Goal: Feedback & Contribution: Submit feedback/report problem

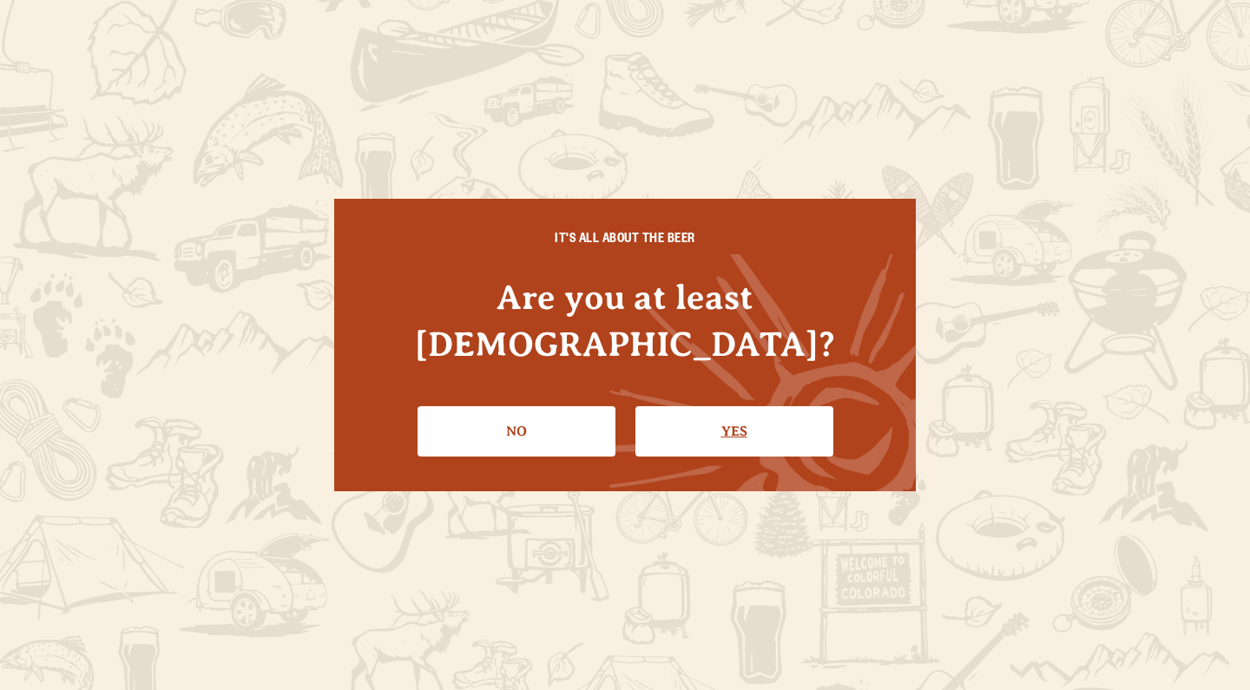
click at [675, 414] on link "Yes" at bounding box center [735, 431] width 198 height 50
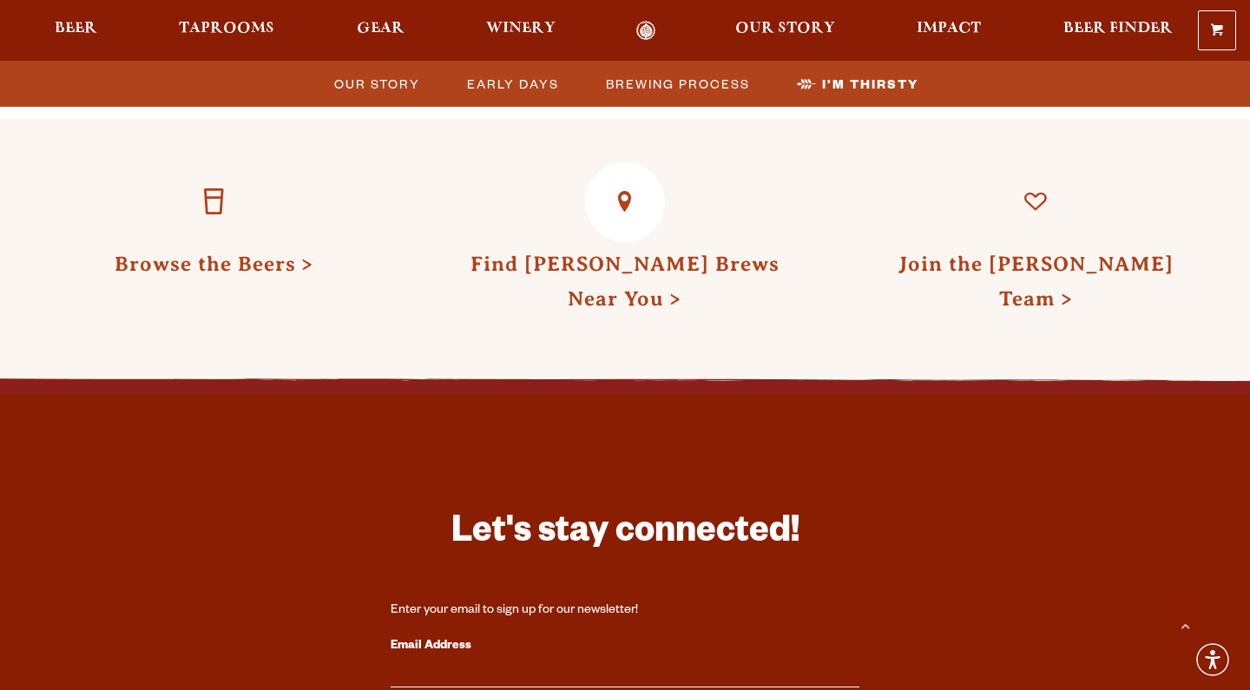
scroll to position [5149, 0]
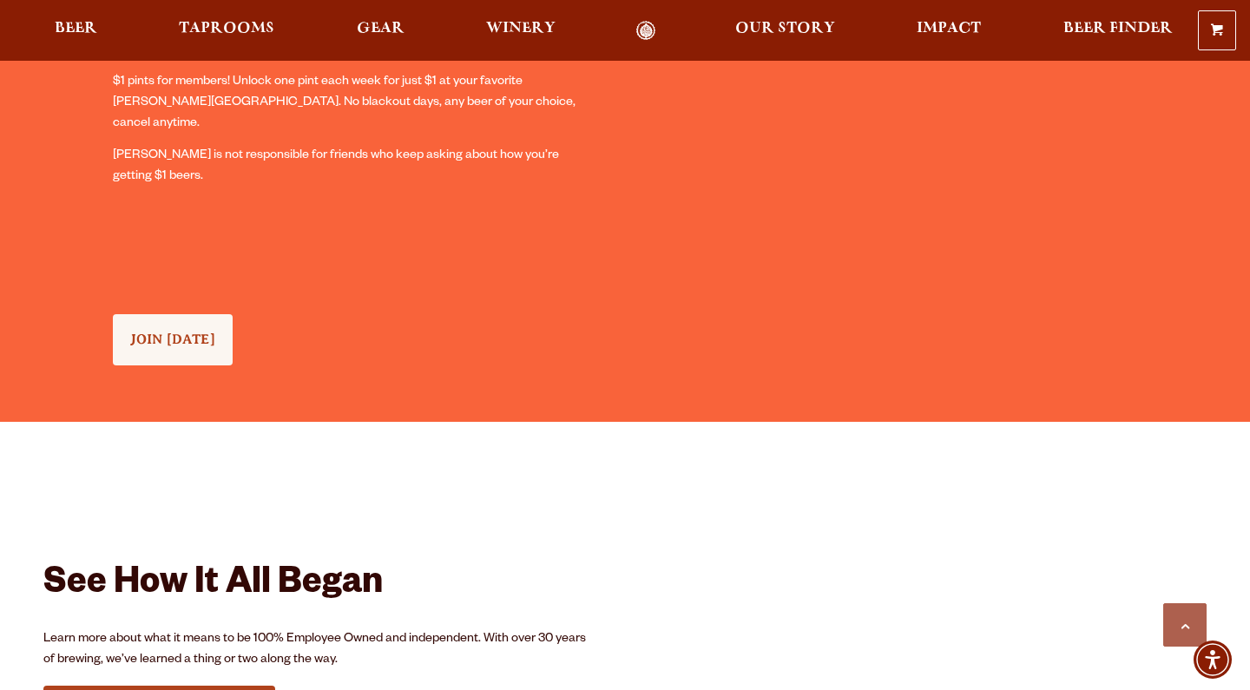
scroll to position [1641, 0]
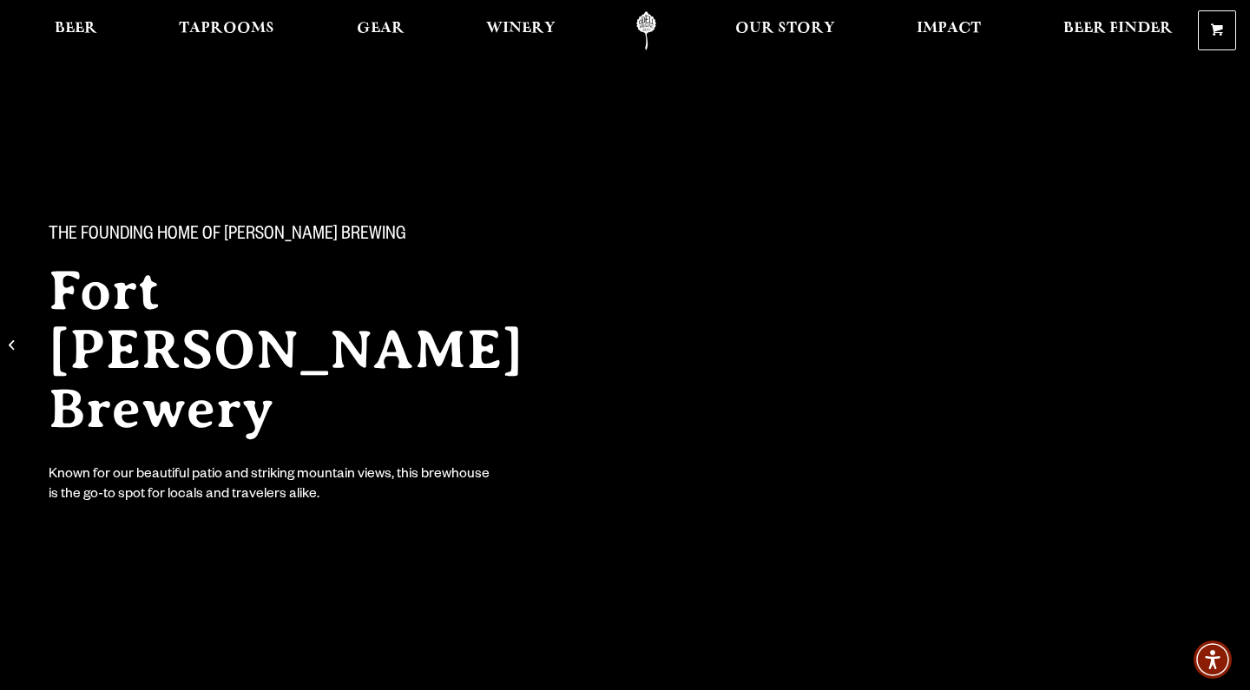
click at [555, 513] on div "The Founding Home of Odell Brewing Fort Collins Brewery Known for our beautiful…" at bounding box center [625, 295] width 1250 height 590
click at [270, 144] on div "The Founding Home of Odell Brewing Fort Collins Brewery Known for our beautiful…" at bounding box center [625, 295] width 1250 height 590
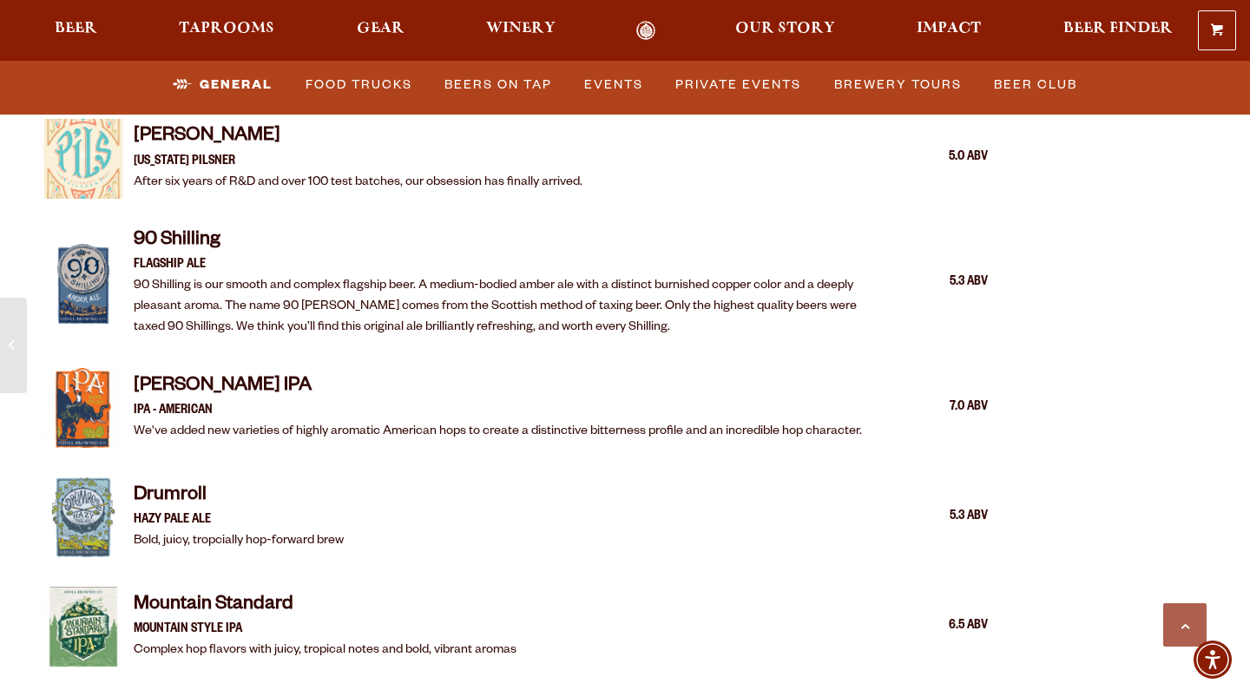
scroll to position [2034, 0]
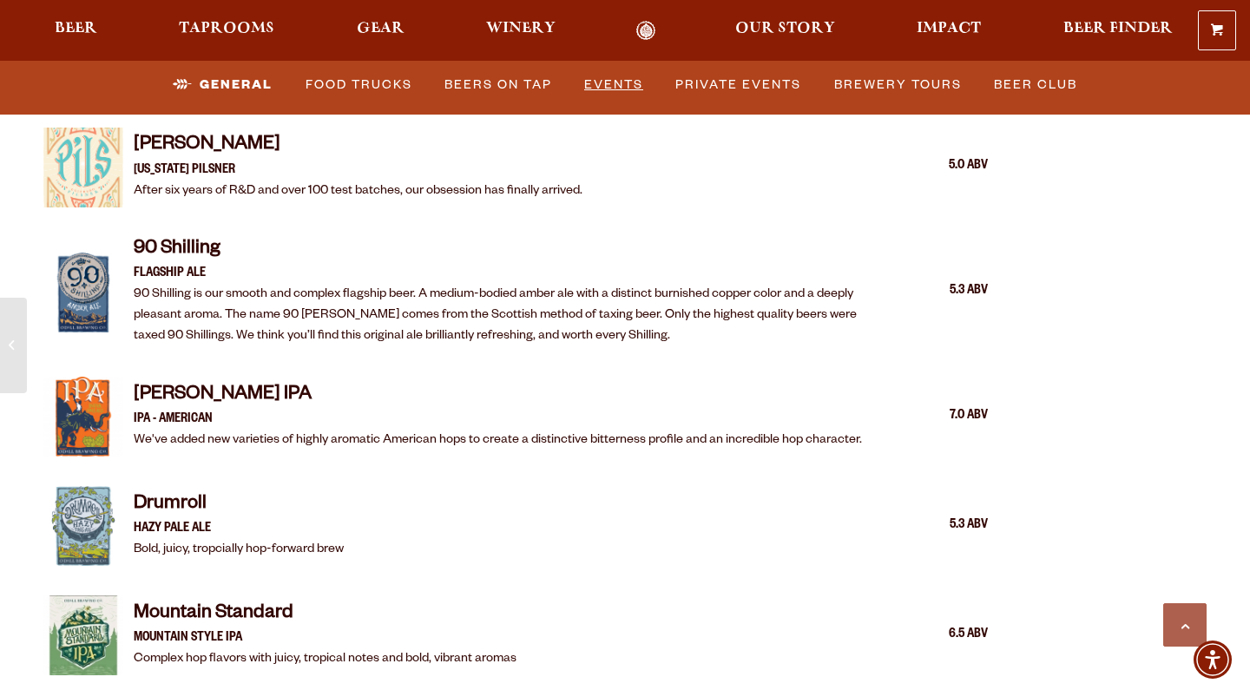
click at [617, 80] on link "Events" at bounding box center [613, 85] width 73 height 40
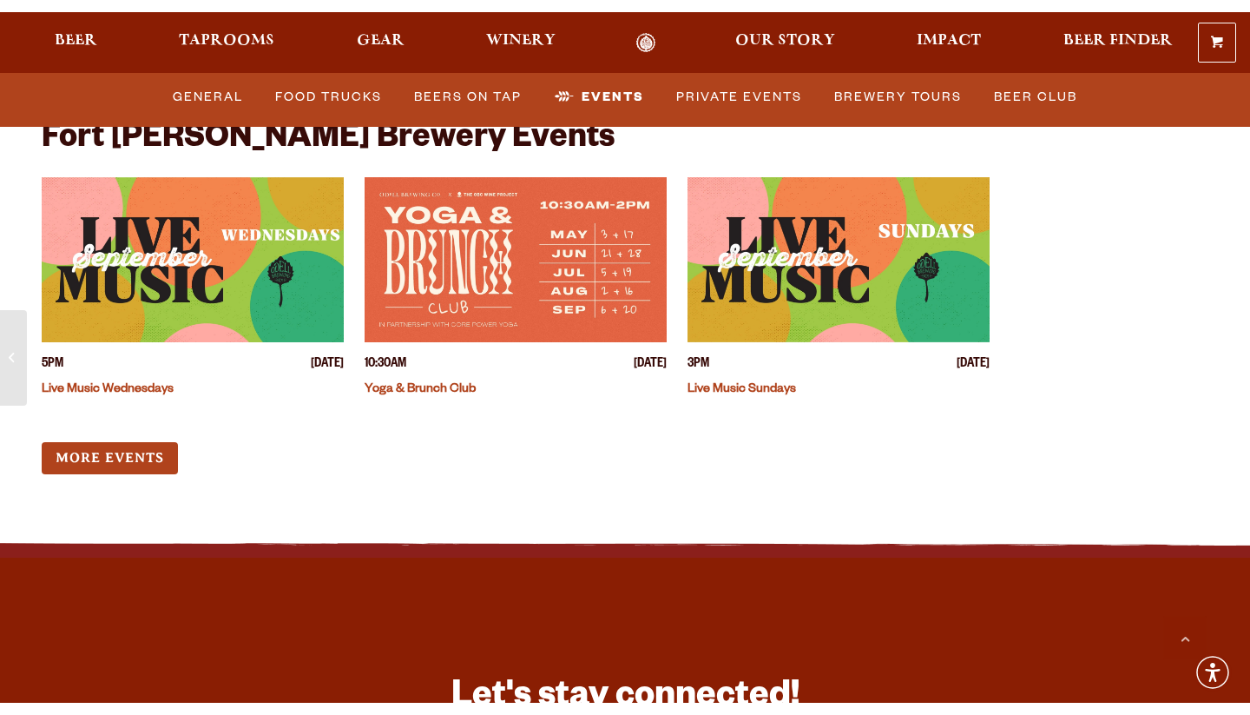
scroll to position [6751, 0]
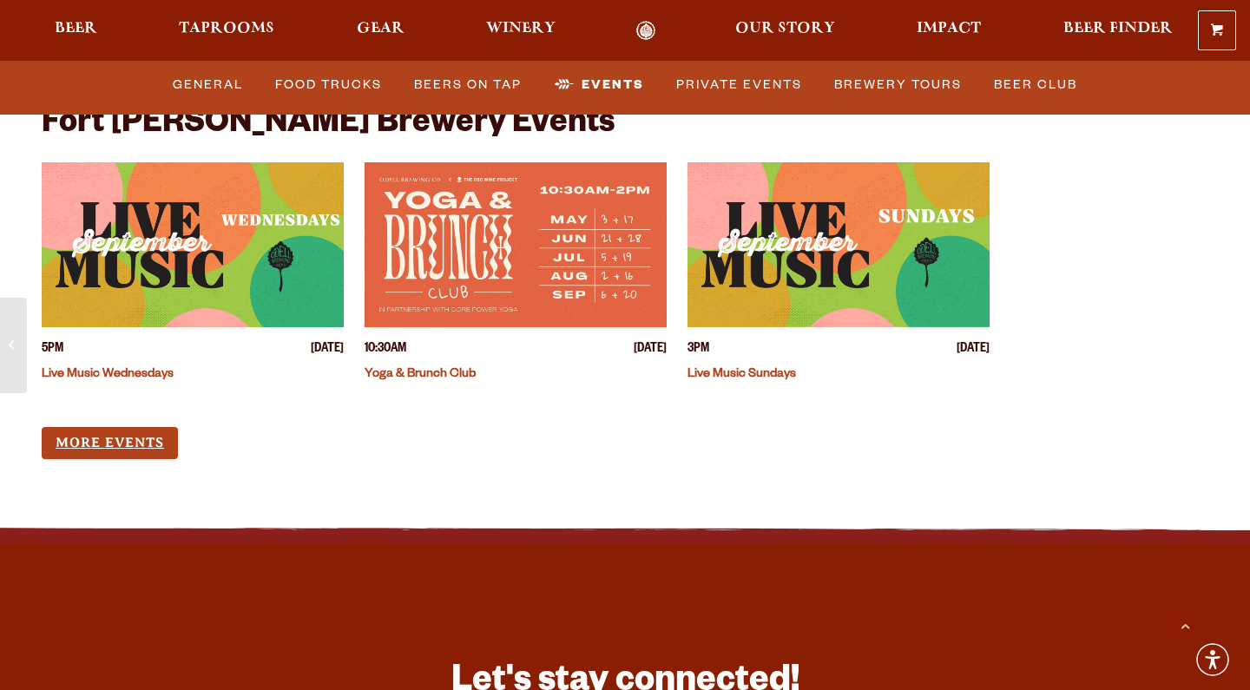
click at [92, 427] on link "More Events" at bounding box center [110, 443] width 136 height 32
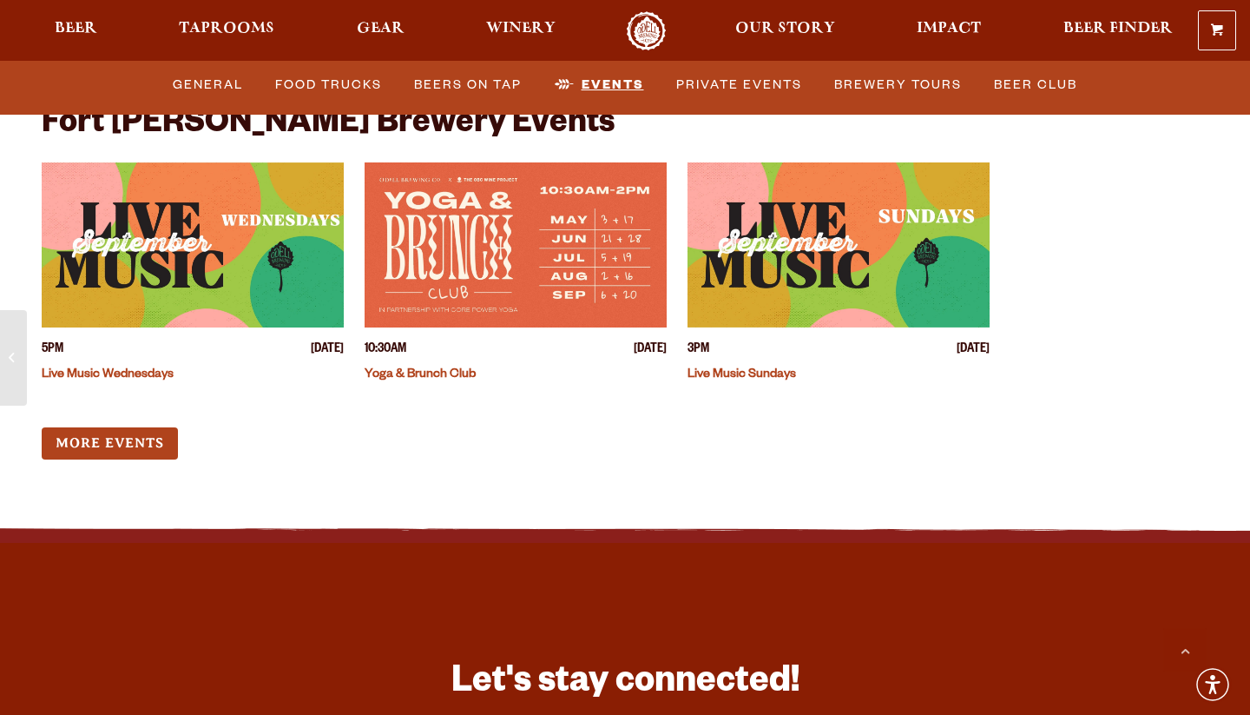
click at [596, 83] on link "Events" at bounding box center [599, 85] width 103 height 40
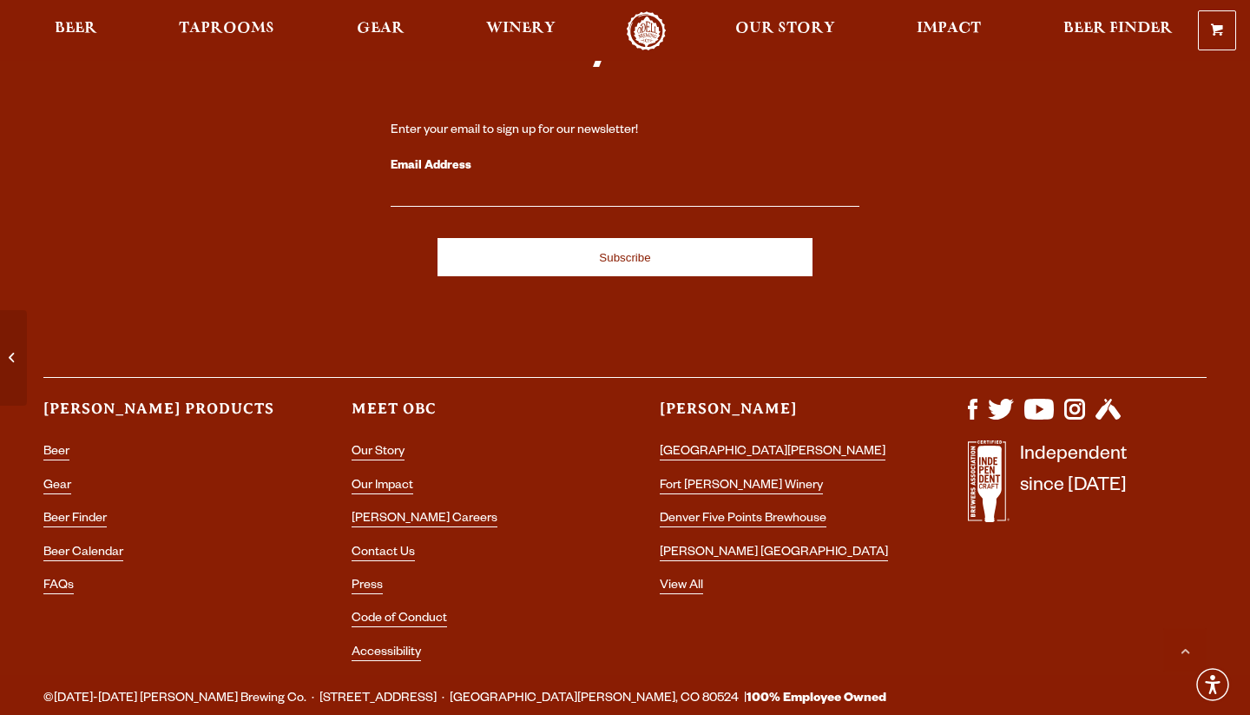
scroll to position [7391, 0]
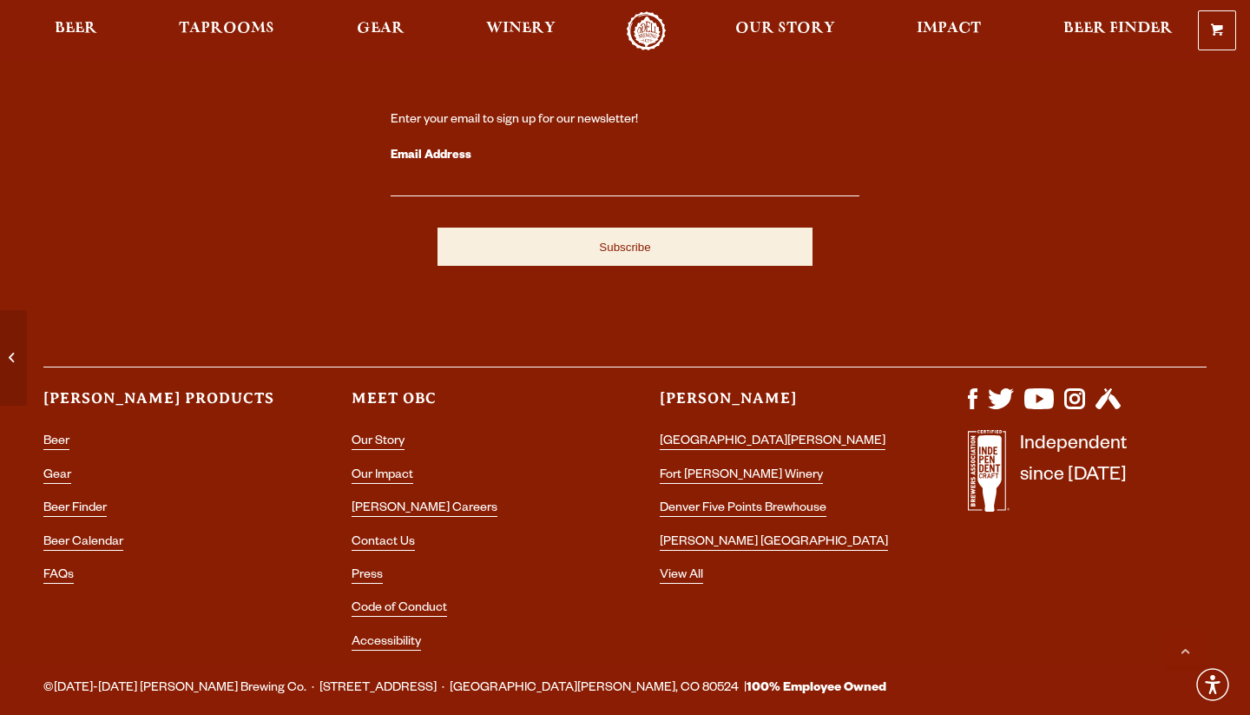
click at [570, 227] on input "Subscribe" at bounding box center [625, 246] width 375 height 38
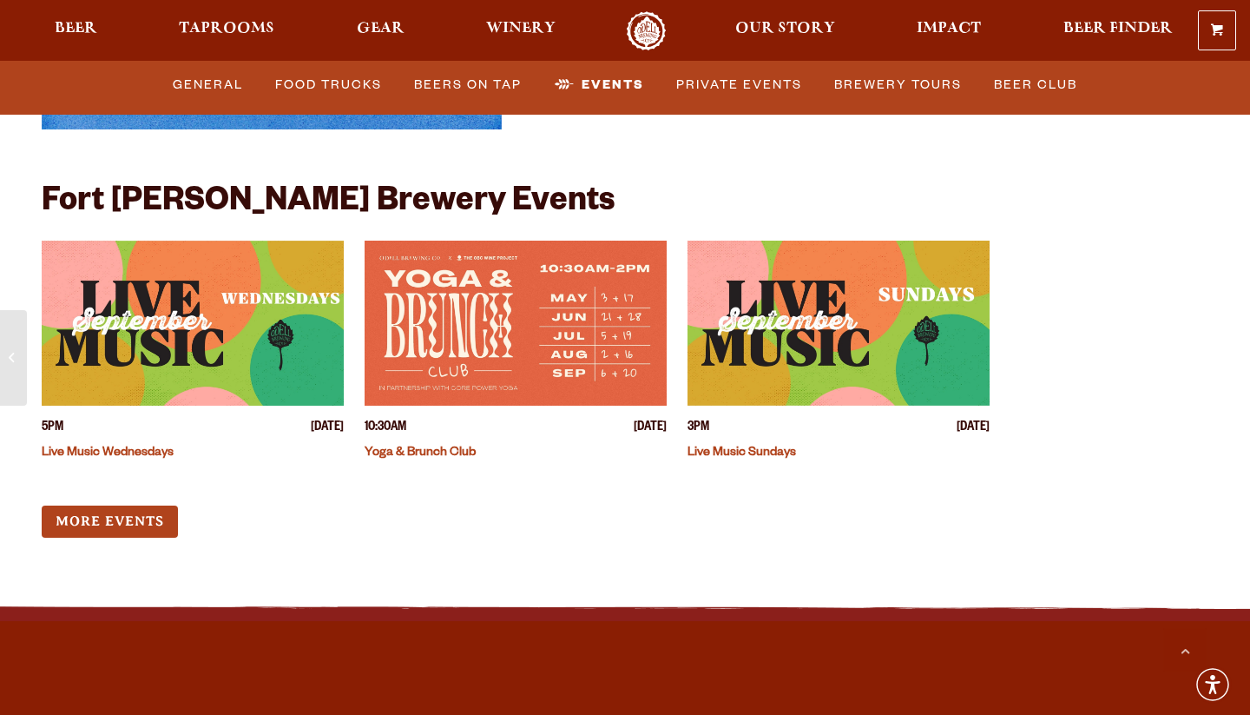
scroll to position [6657, 0]
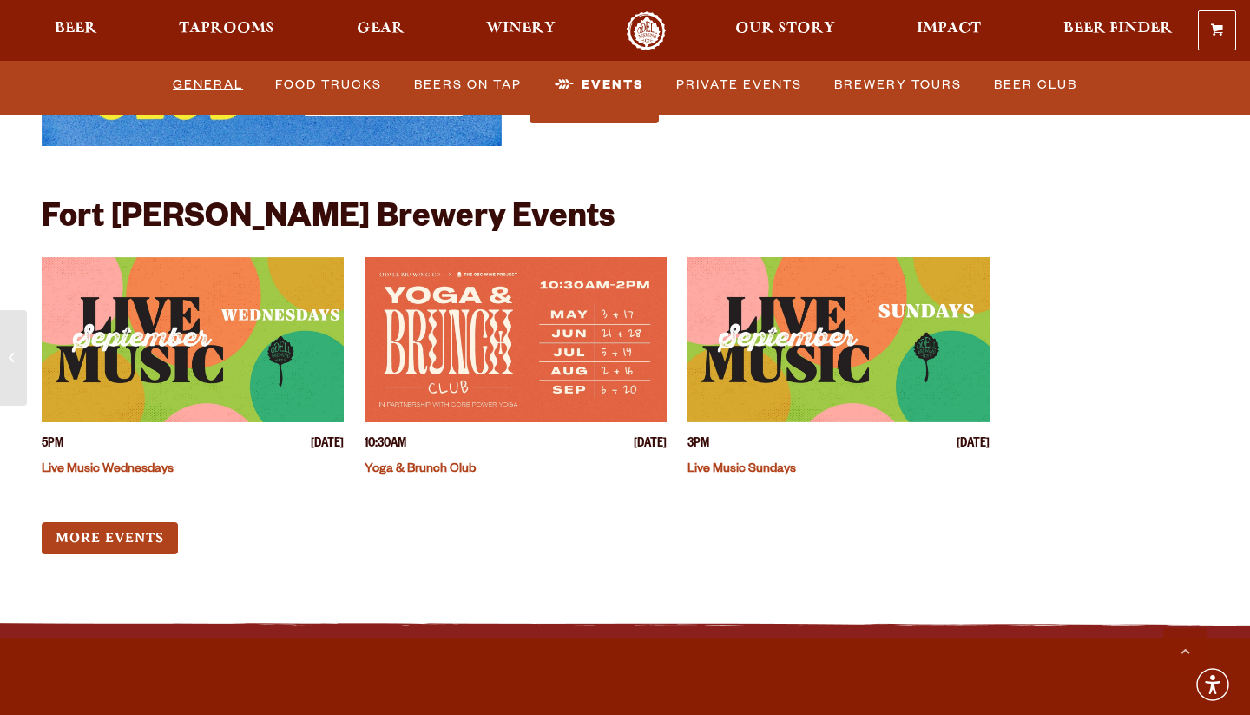
click at [225, 80] on link "General" at bounding box center [208, 85] width 84 height 40
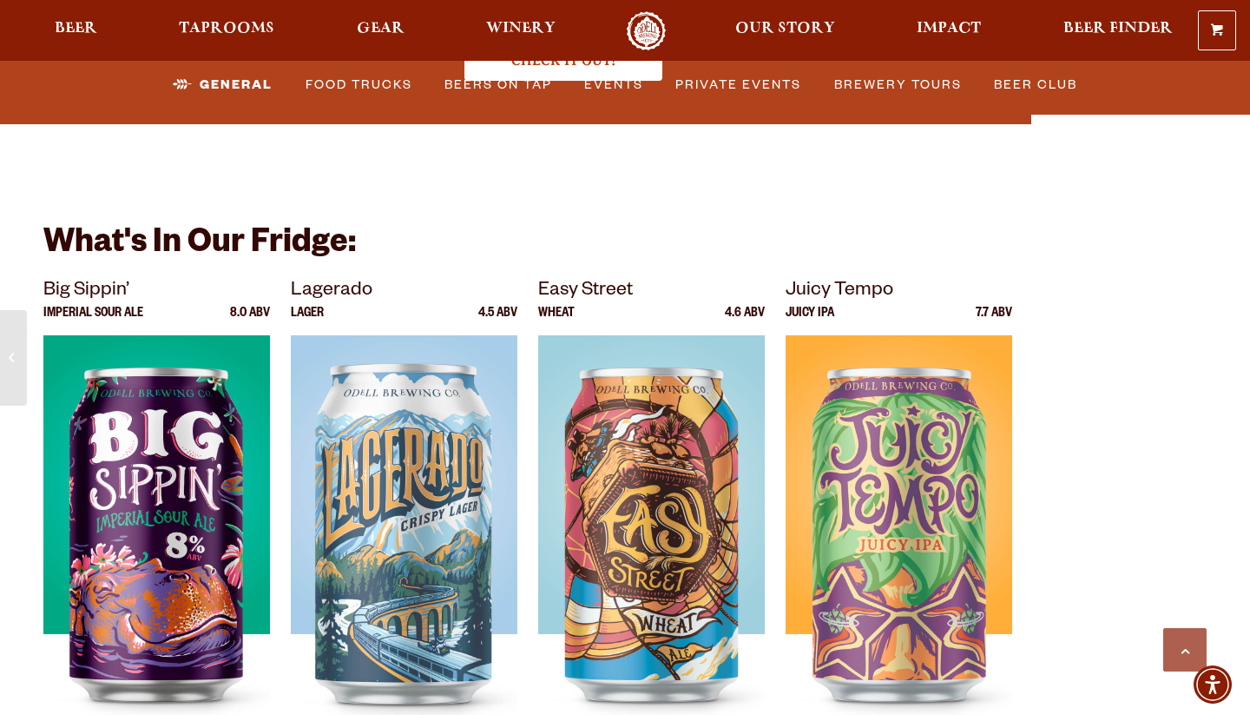
scroll to position [5604, 0]
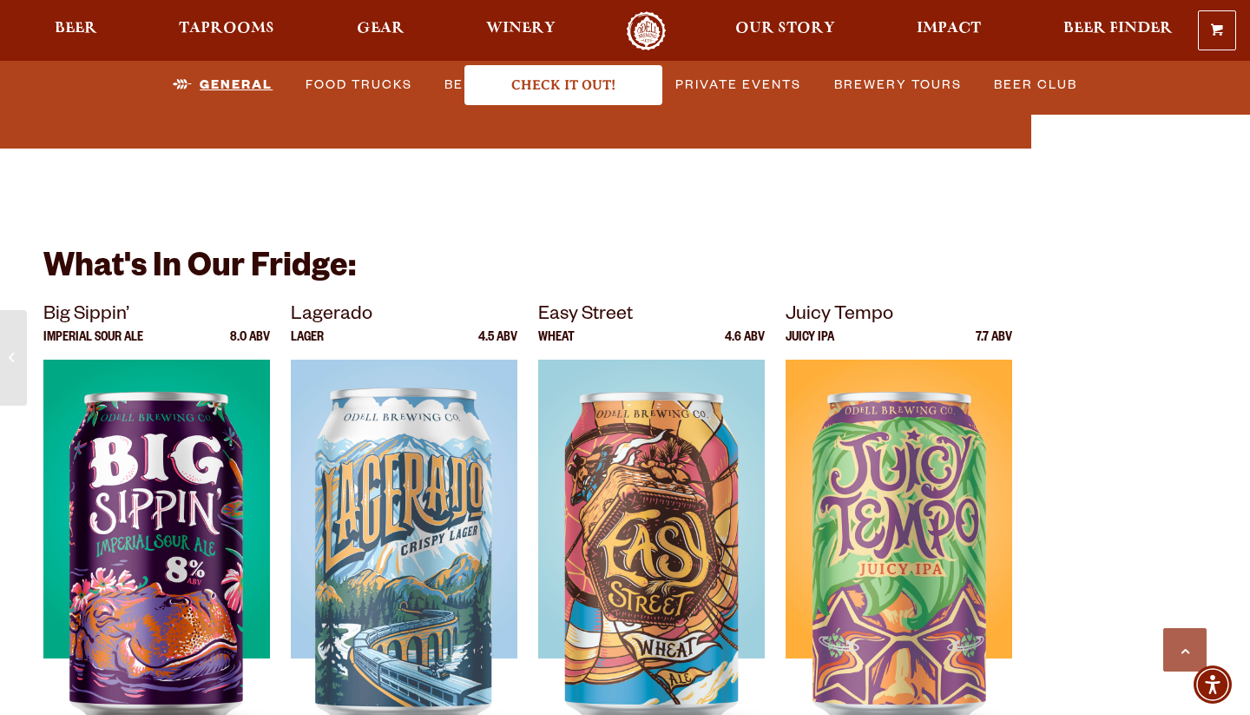
click at [233, 81] on link "General" at bounding box center [223, 85] width 114 height 40
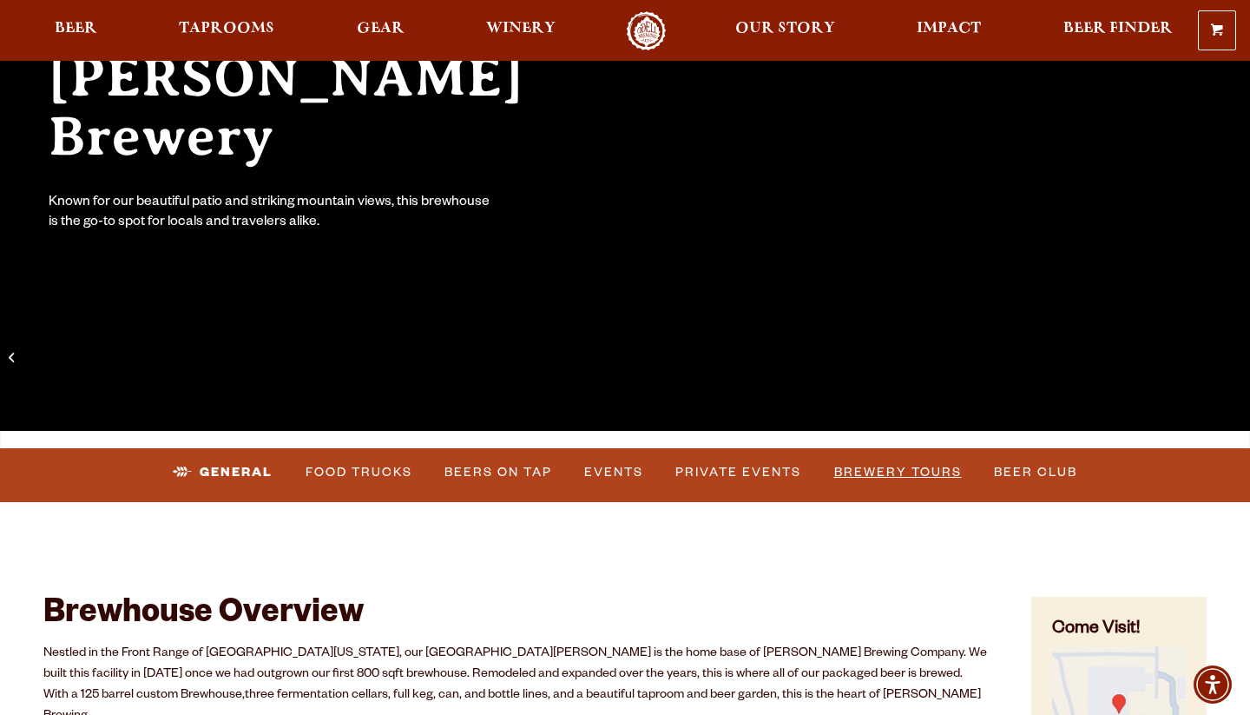
scroll to position [274, 0]
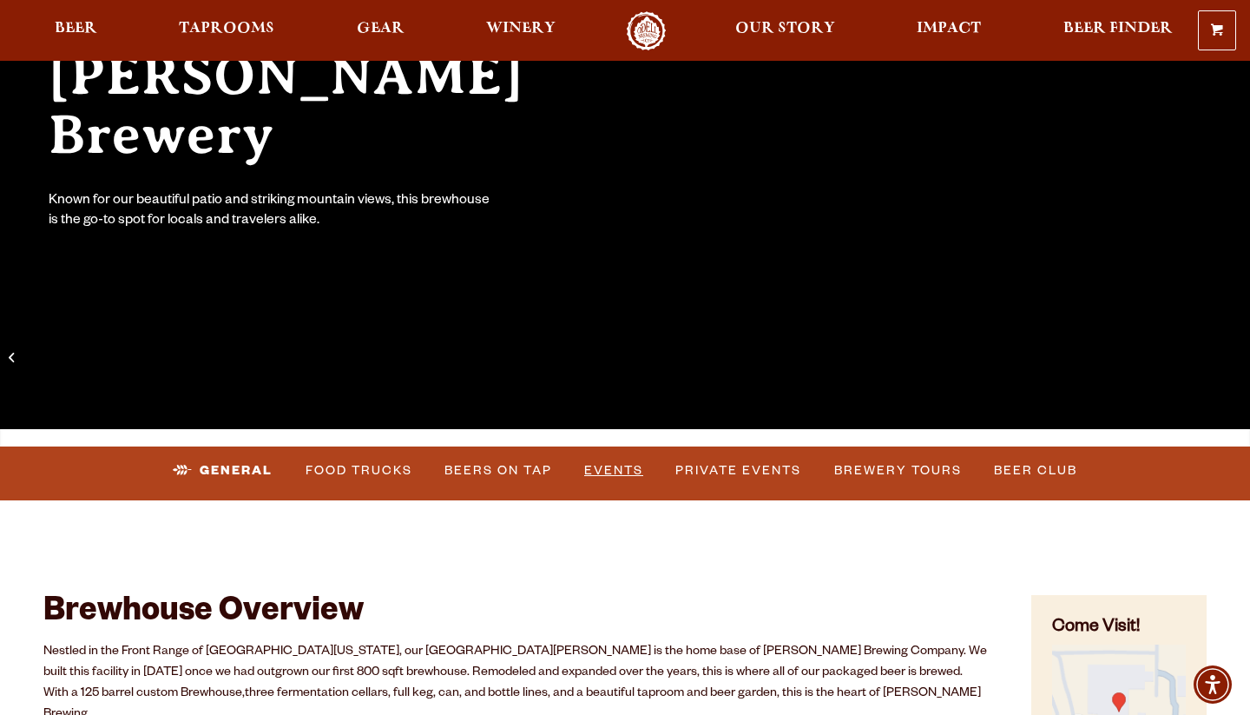
click at [608, 464] on link "Events" at bounding box center [613, 471] width 73 height 40
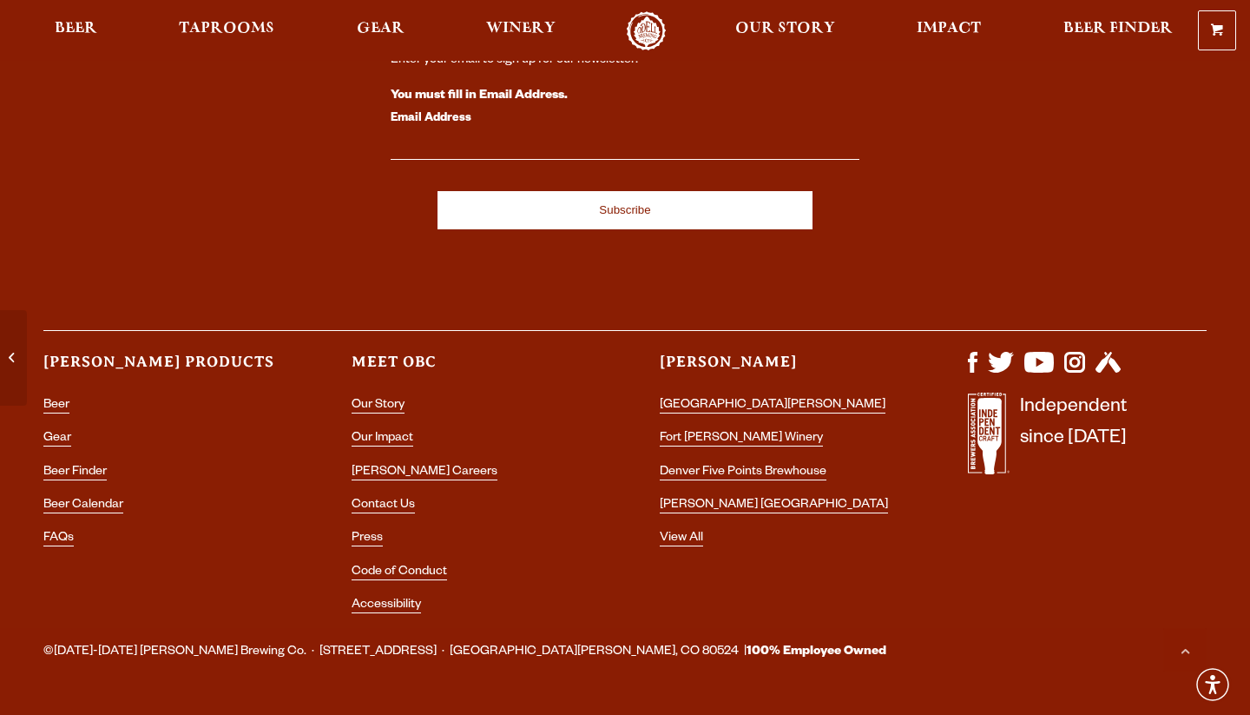
scroll to position [7450, 0]
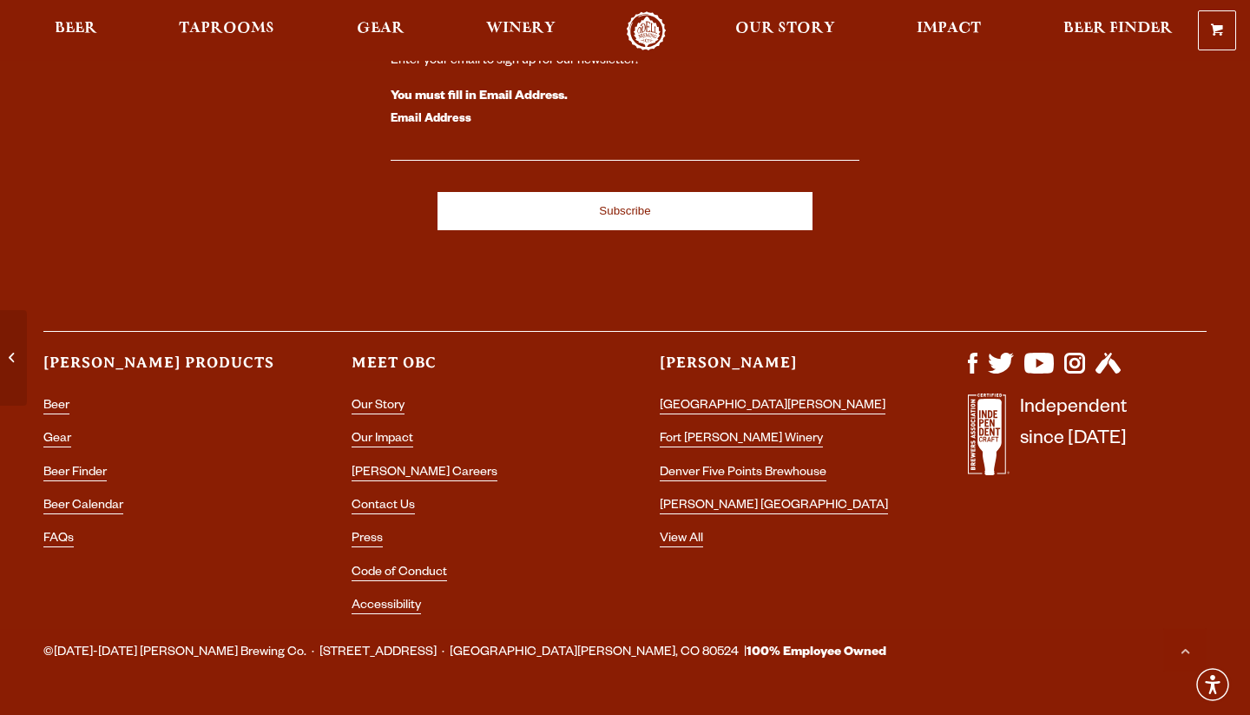
click at [383, 495] on li "Contact Us" at bounding box center [471, 506] width 239 height 23
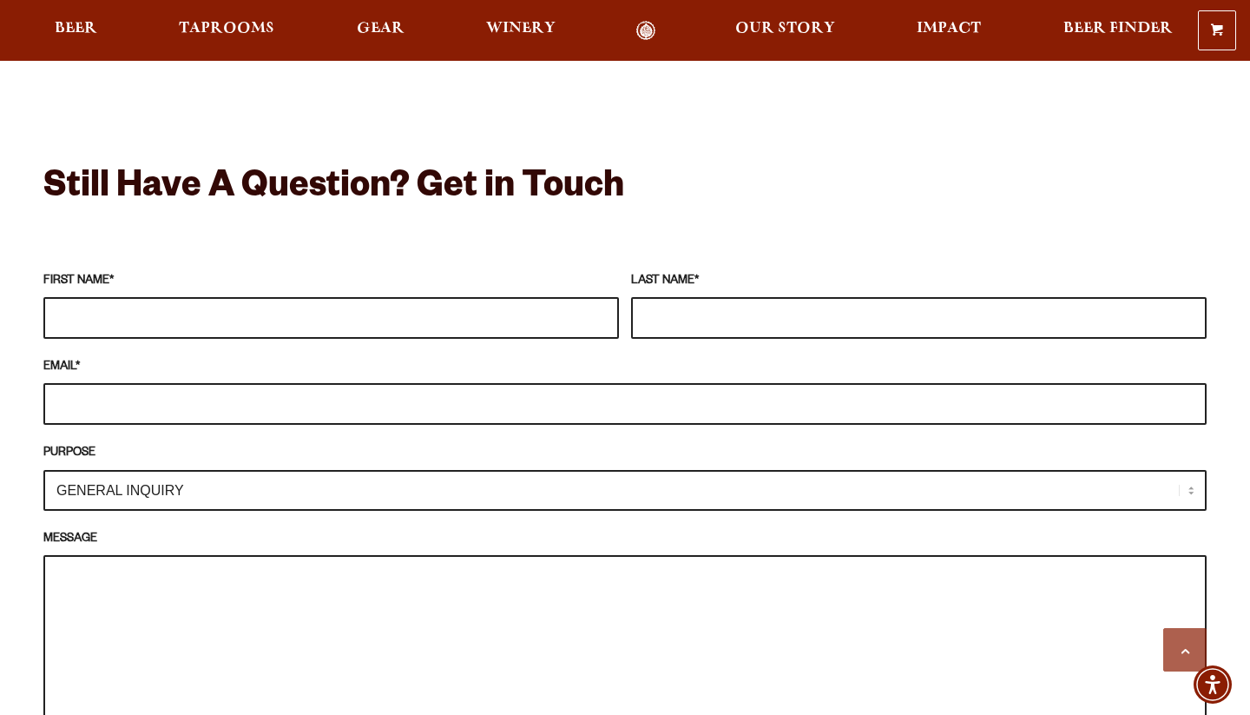
scroll to position [1474, 0]
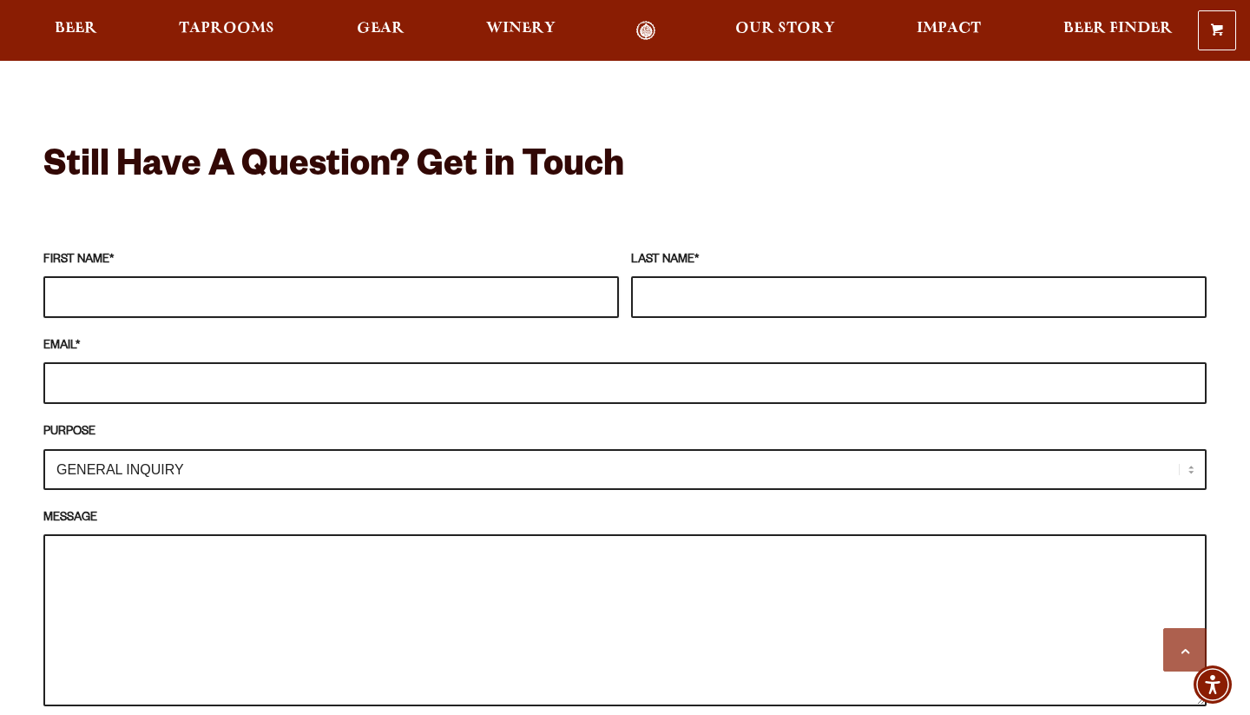
click at [267, 276] on input "FIRST NAME *" at bounding box center [331, 297] width 576 height 42
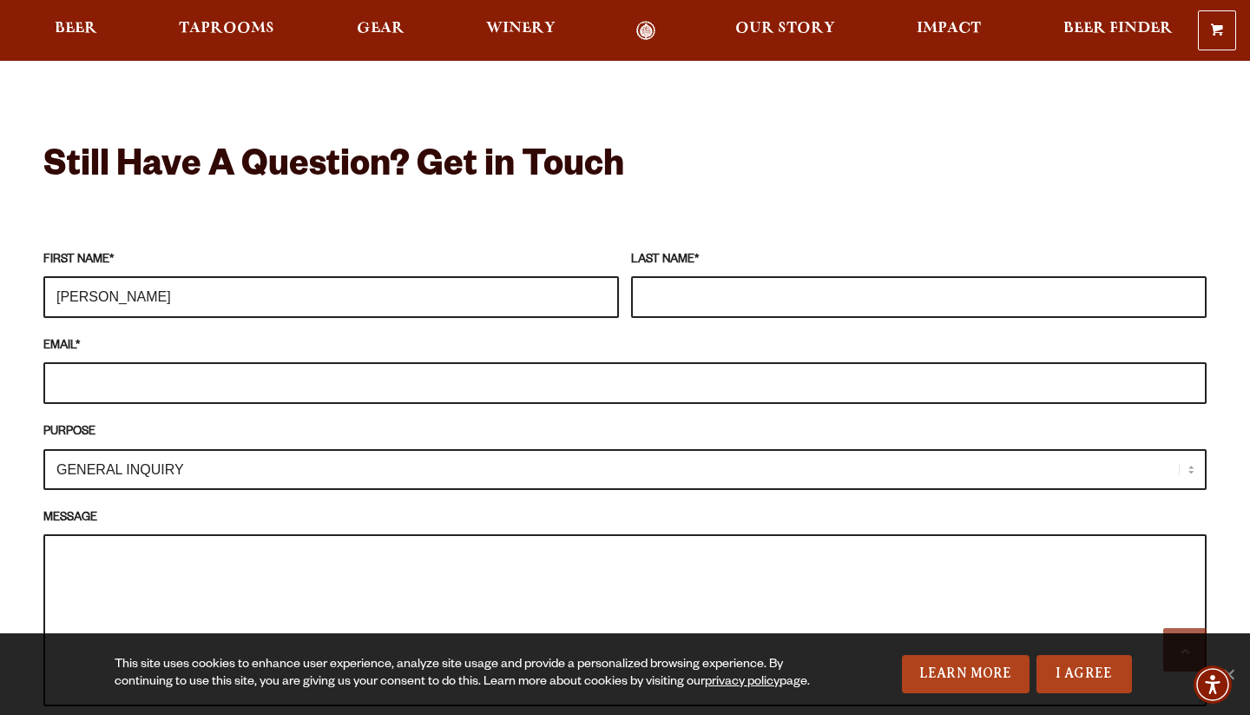
type input "[PERSON_NAME]"
click at [71, 362] on input "EMAIL *" at bounding box center [625, 383] width 1164 height 42
type input "[EMAIL_ADDRESS][DOMAIN_NAME]"
click at [136, 449] on select "GENERAL INQUIRY TAPROOM / BREWERY WINERY BOOK A TOUR MEDIA INQUIRY GEAR SHOP [P…" at bounding box center [625, 469] width 1164 height 41
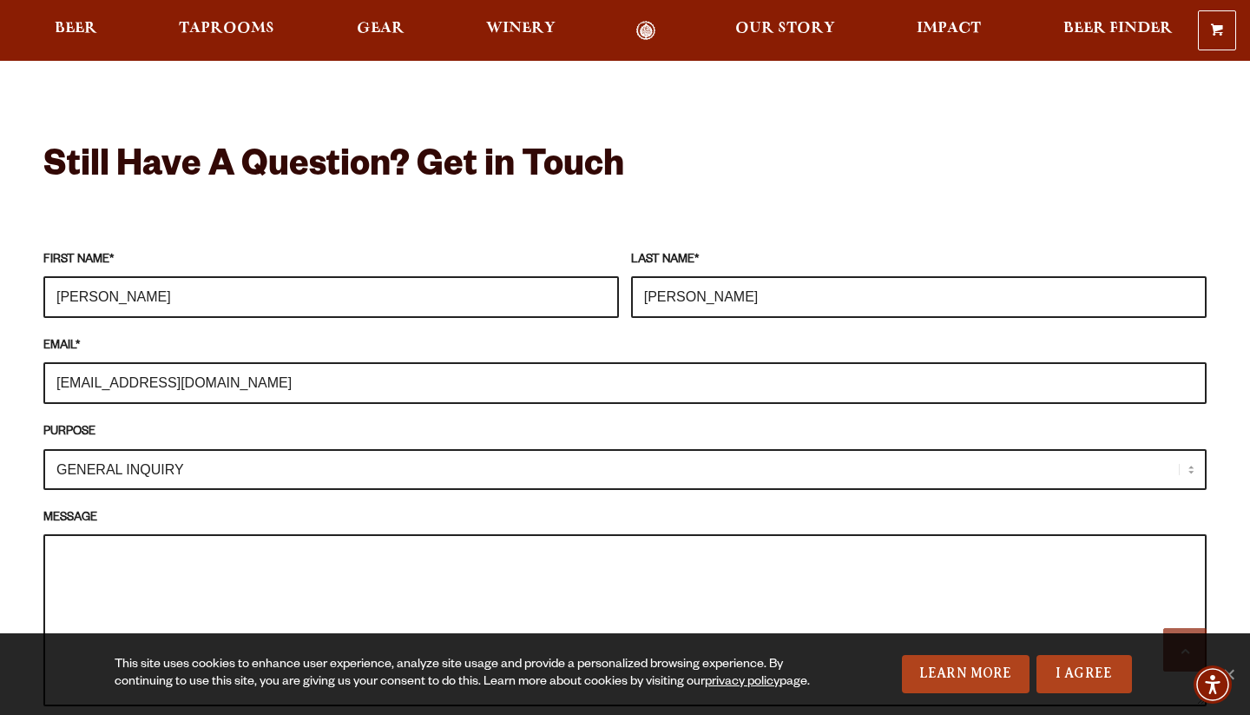
click at [142, 534] on textarea "MESSAGE" at bounding box center [625, 620] width 1164 height 172
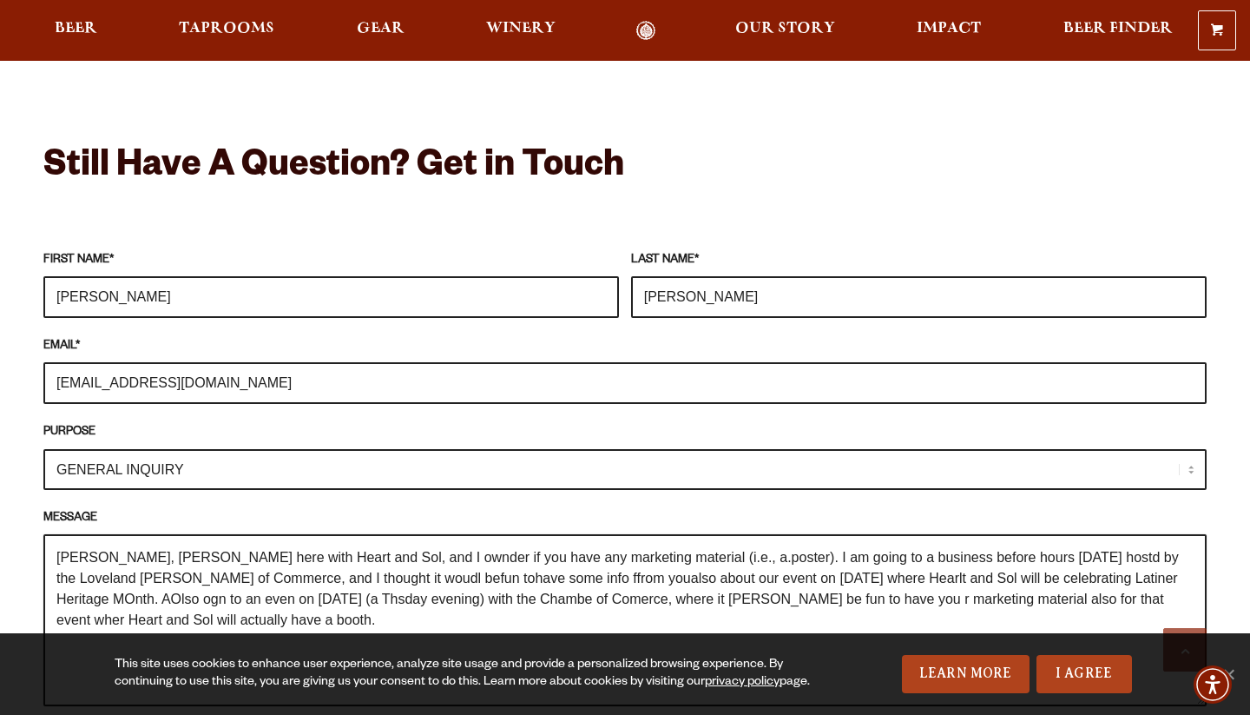
click at [378, 534] on textarea "[PERSON_NAME], [PERSON_NAME] here with Heart and Sol, and I ownder if you have …" at bounding box center [625, 620] width 1164 height 172
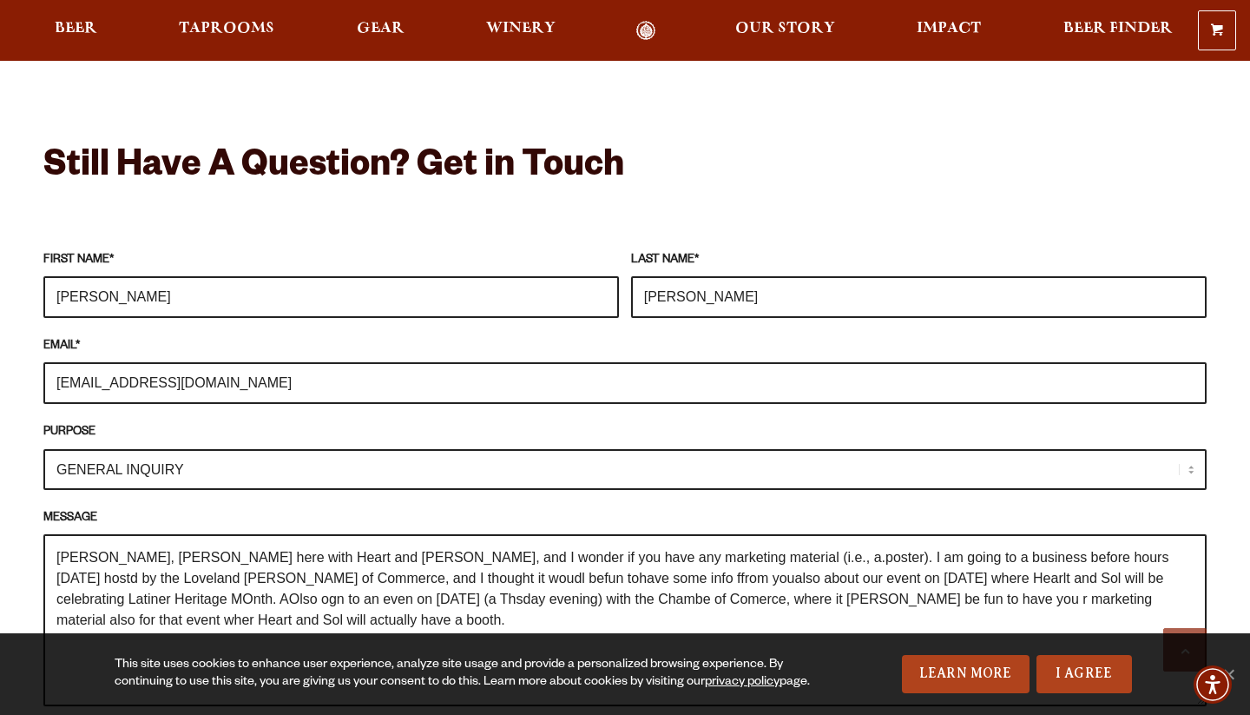
click at [1064, 534] on textarea "[PERSON_NAME], [PERSON_NAME] here with Heart and [PERSON_NAME], and I wonder if…" at bounding box center [625, 620] width 1164 height 172
click at [216, 449] on select "GENERAL INQUIRY TAPROOM / BREWERY WINERY BOOK A TOUR MEDIA INQUIRY GEAR SHOP [P…" at bounding box center [625, 469] width 1164 height 41
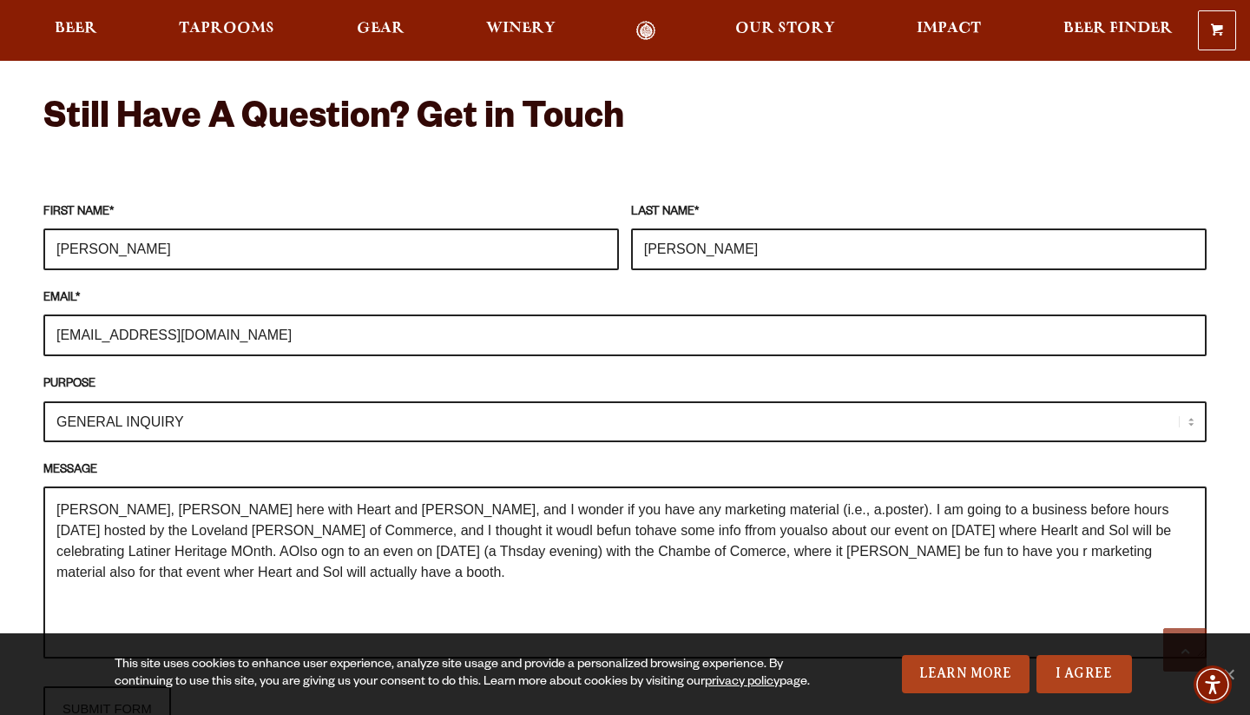
click at [719, 486] on textarea "[PERSON_NAME], [PERSON_NAME] here with Heart and [PERSON_NAME], and I wonder if…" at bounding box center [625, 572] width 1164 height 172
click at [387, 500] on textarea "[PERSON_NAME], [PERSON_NAME] here with Heart and [PERSON_NAME], and I wonder if…" at bounding box center [625, 572] width 1164 height 172
click at [509, 500] on textarea "[PERSON_NAME], [PERSON_NAME] here with Heart and [PERSON_NAME], and I wonder if…" at bounding box center [625, 572] width 1164 height 172
click at [546, 498] on textarea "[PERSON_NAME], [PERSON_NAME] here with Heart and [PERSON_NAME], and I wonder if…" at bounding box center [625, 572] width 1164 height 172
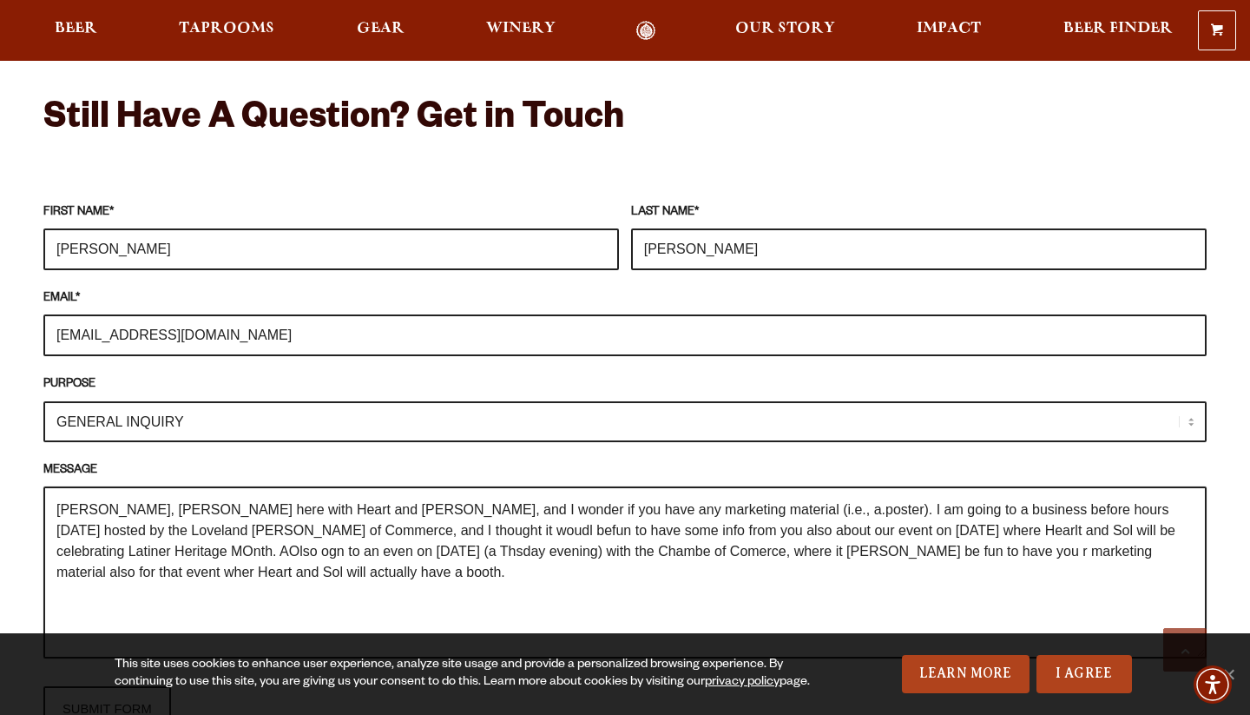
click at [1059, 495] on textarea "[PERSON_NAME], [PERSON_NAME] here with Heart and [PERSON_NAME], and I wonder if…" at bounding box center [625, 572] width 1164 height 172
click at [1134, 495] on textarea "[PERSON_NAME], [PERSON_NAME] here with Heart and [PERSON_NAME], and I wonder if…" at bounding box center [625, 572] width 1164 height 172
click at [76, 512] on textarea "[PERSON_NAME], [PERSON_NAME] here with Heart and [PERSON_NAME], and I wonder if…" at bounding box center [625, 572] width 1164 height 172
click at [110, 523] on textarea "[PERSON_NAME], [PERSON_NAME] here with Heart and [PERSON_NAME], and I wonder if…" at bounding box center [625, 572] width 1164 height 172
click at [577, 520] on textarea "[PERSON_NAME], [PERSON_NAME] here with Heart and [PERSON_NAME], and I wonder if…" at bounding box center [625, 572] width 1164 height 172
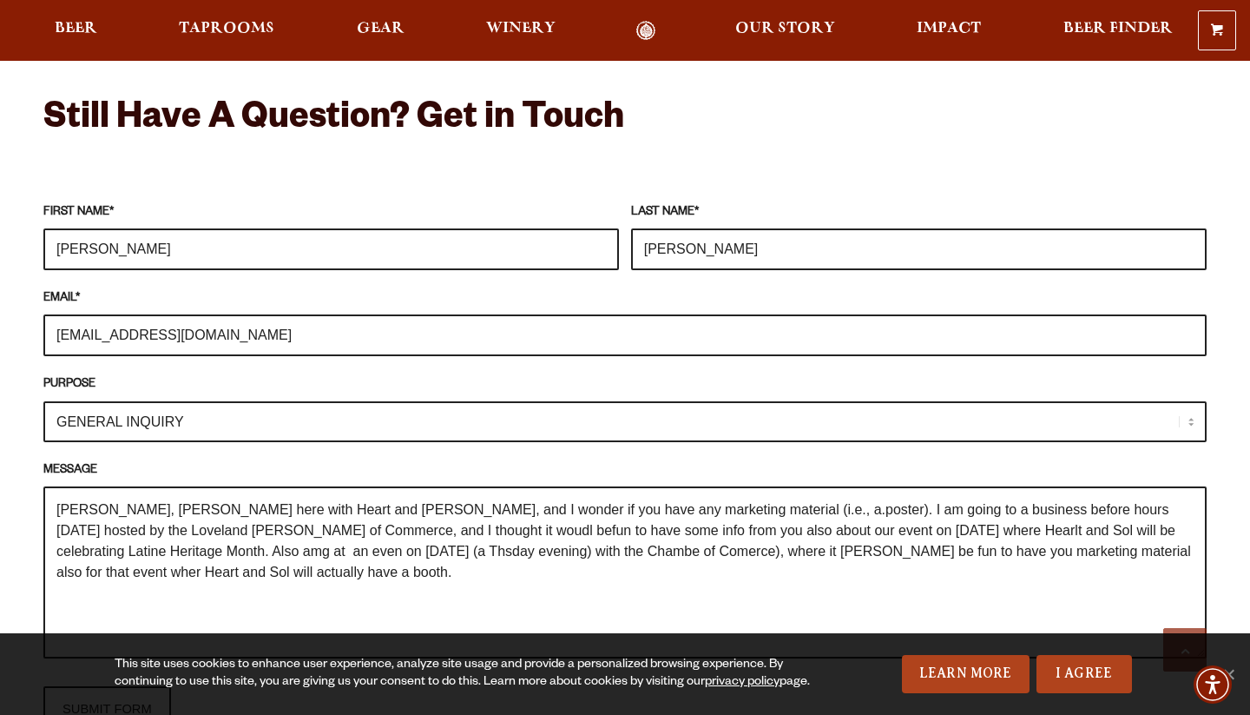
click at [1058, 517] on textarea "[PERSON_NAME], [PERSON_NAME] here with Heart and [PERSON_NAME], and I wonder if…" at bounding box center [625, 572] width 1164 height 172
click at [227, 544] on textarea "[PERSON_NAME], [PERSON_NAME] here with Heart and [PERSON_NAME], and I wonder if…" at bounding box center [625, 572] width 1164 height 172
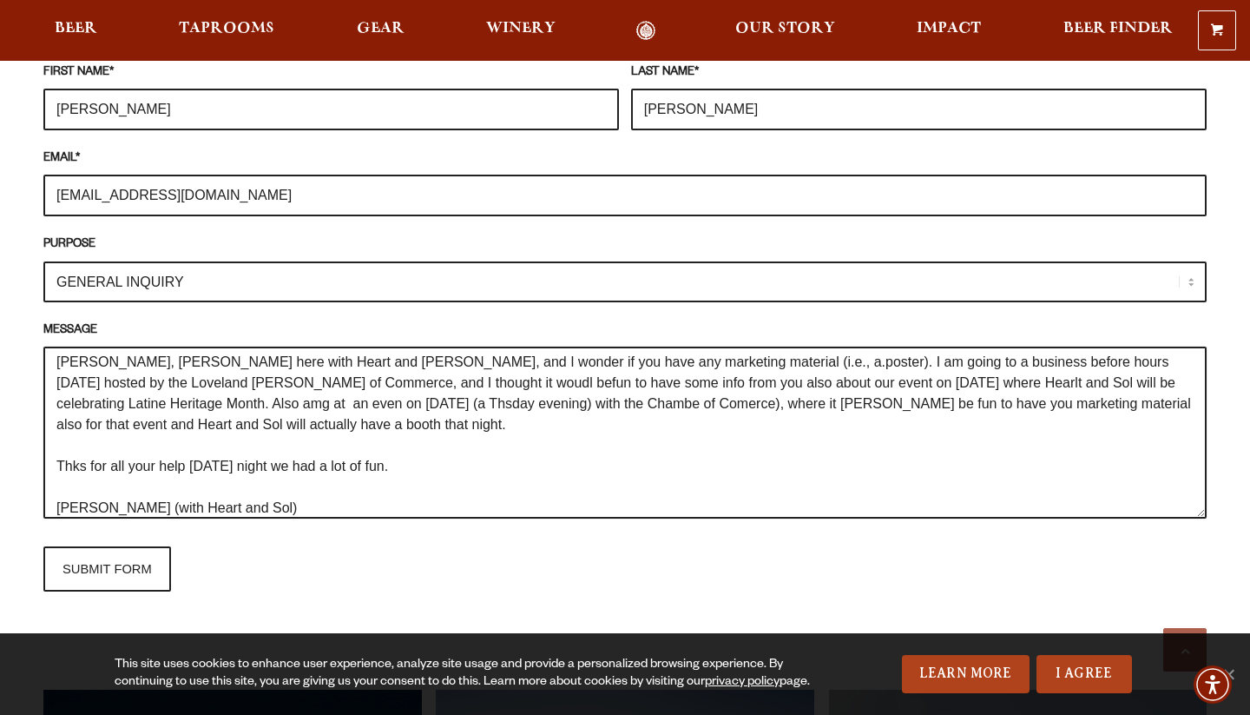
scroll to position [29, 0]
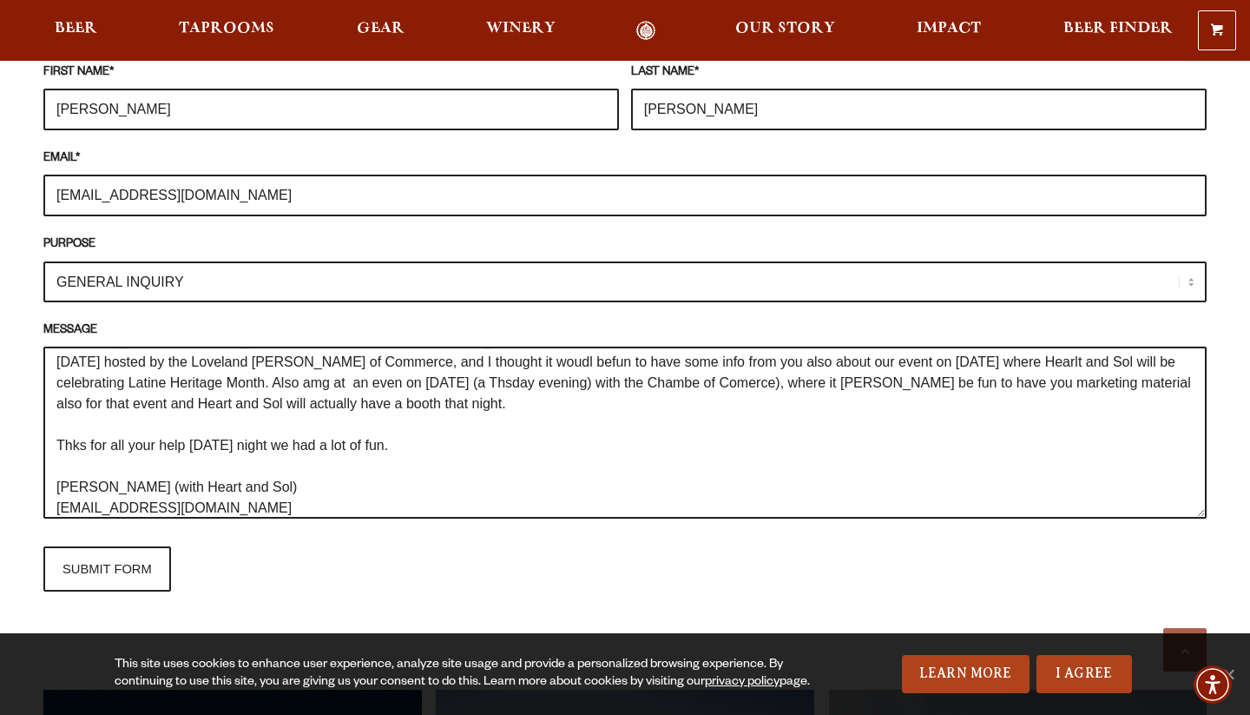
click at [203, 472] on textarea "[PERSON_NAME], [PERSON_NAME] here with Heart and [PERSON_NAME], and I wonder if…" at bounding box center [625, 432] width 1164 height 172
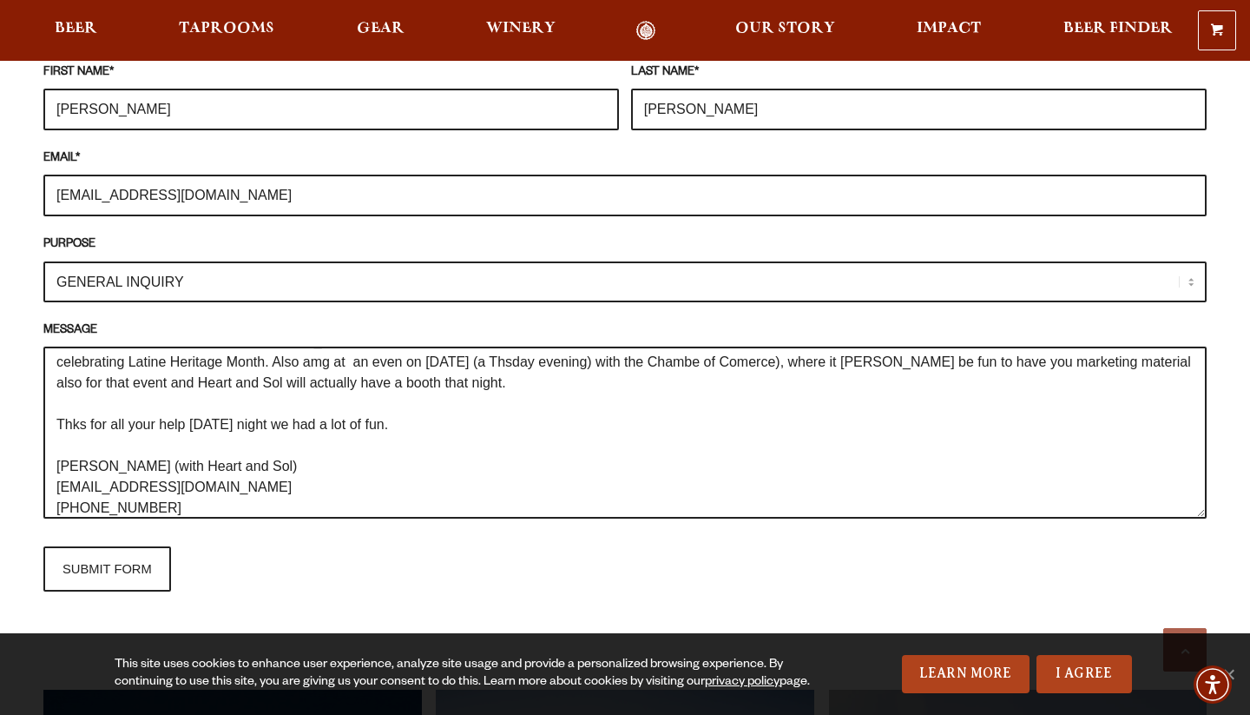
click at [295, 483] on textarea "[PERSON_NAME], [PERSON_NAME] here with Heart and [PERSON_NAME], and I wonder if…" at bounding box center [625, 432] width 1164 height 172
click at [58, 472] on textarea "[PERSON_NAME], [PERSON_NAME] here with Heart and [PERSON_NAME], and I wonder if…" at bounding box center [625, 432] width 1164 height 172
click at [88, 472] on textarea "[PERSON_NAME], [PERSON_NAME] here with Heart and [PERSON_NAME], and I wonder if…" at bounding box center [625, 432] width 1164 height 172
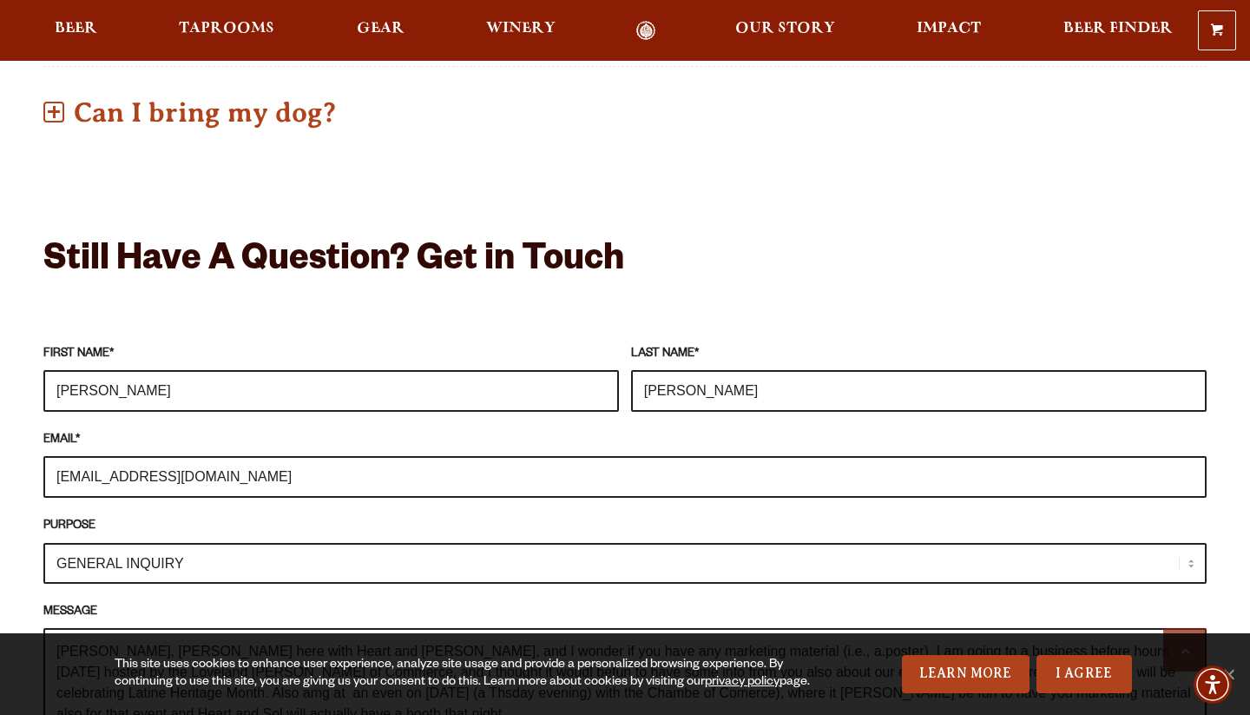
scroll to position [1378, 0]
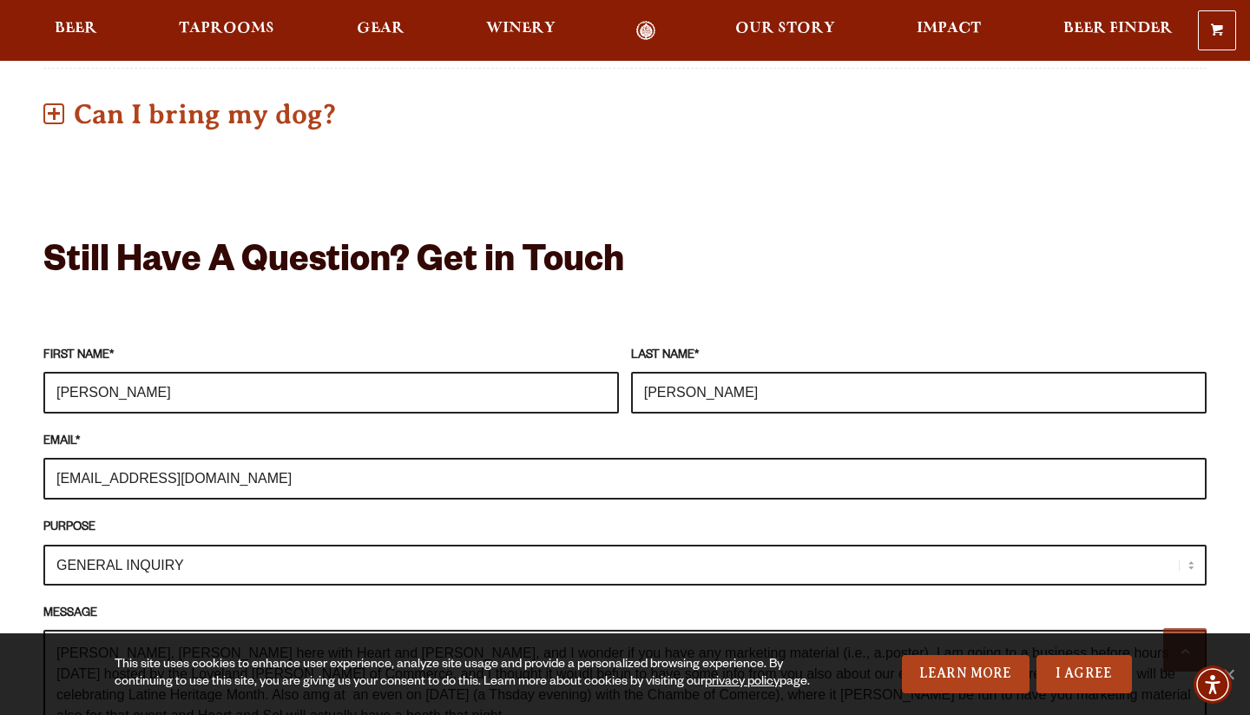
type textarea "[PERSON_NAME], [PERSON_NAME] here with Heart and [PERSON_NAME], and I wonder if…"
click at [377, 185] on div at bounding box center [625, 199] width 1164 height 87
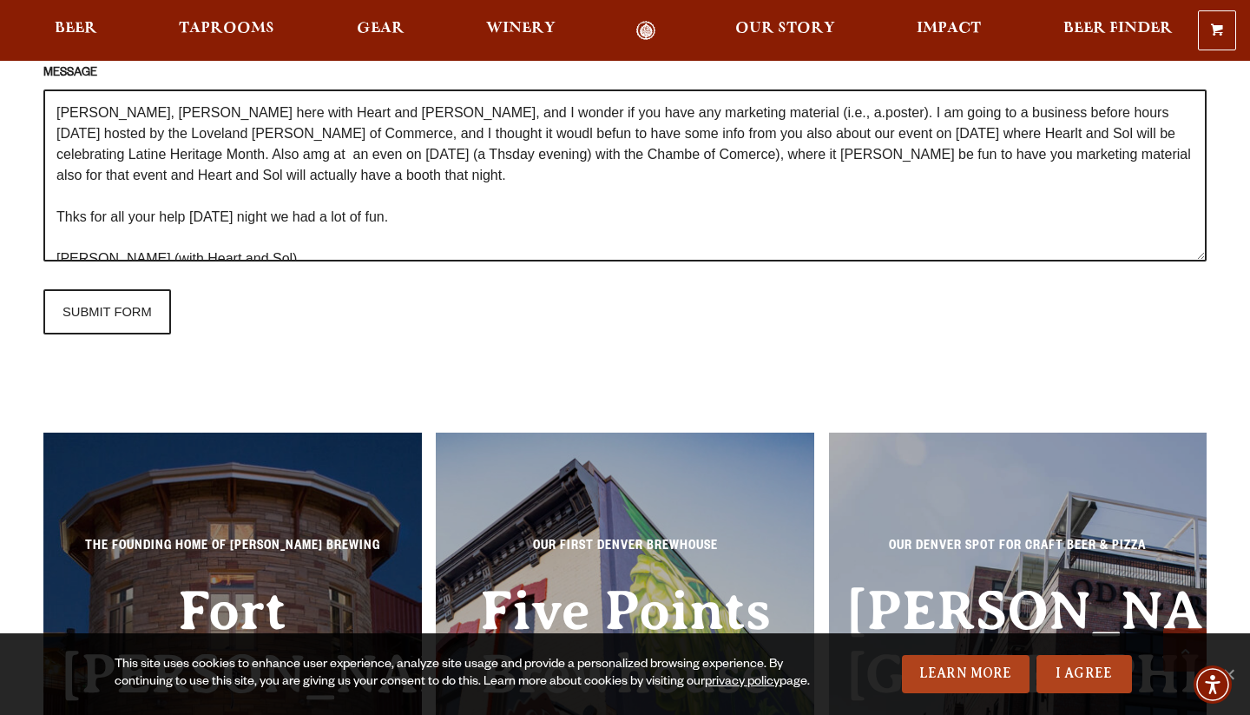
scroll to position [1921, 0]
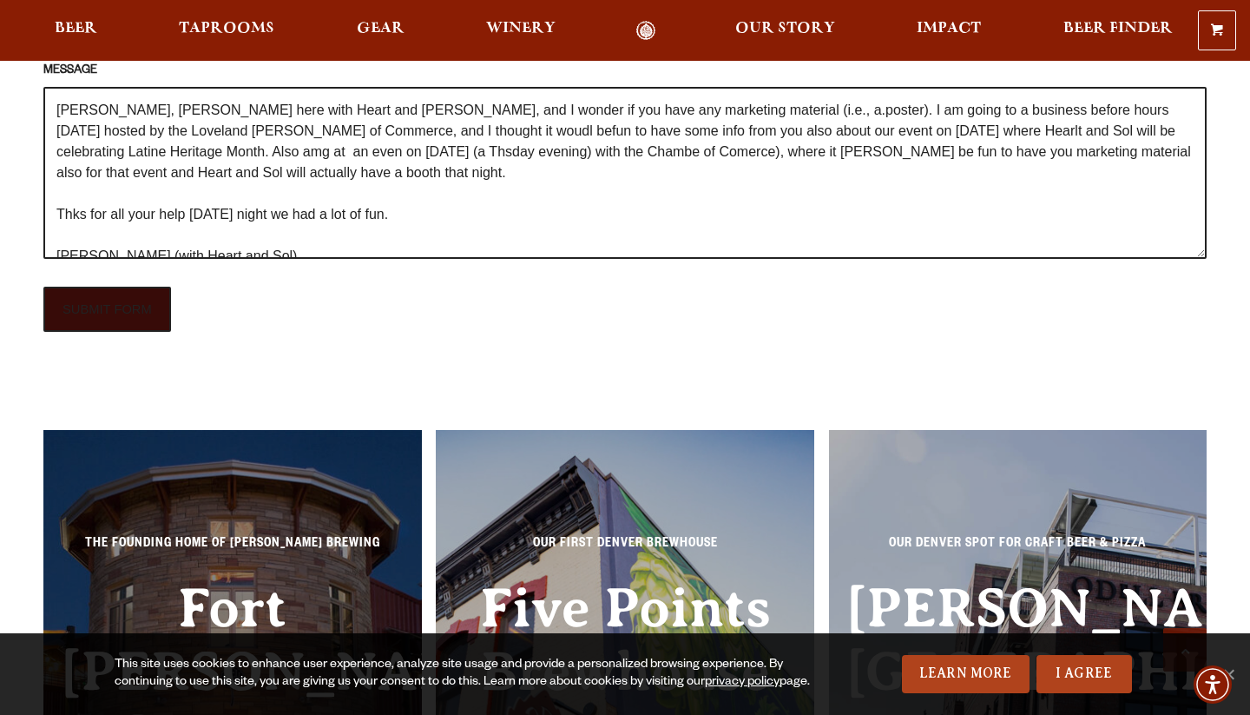
click at [97, 287] on input "SUBMIT FORM" at bounding box center [107, 309] width 128 height 45
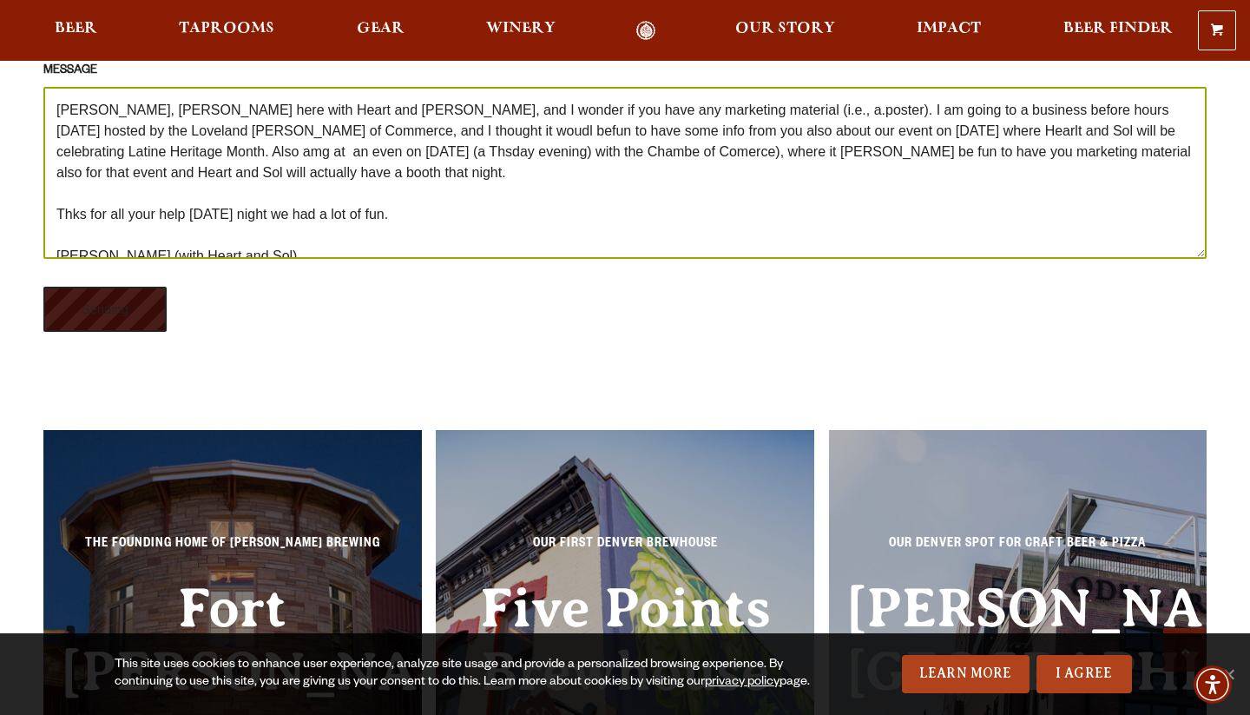
type input "Sending"
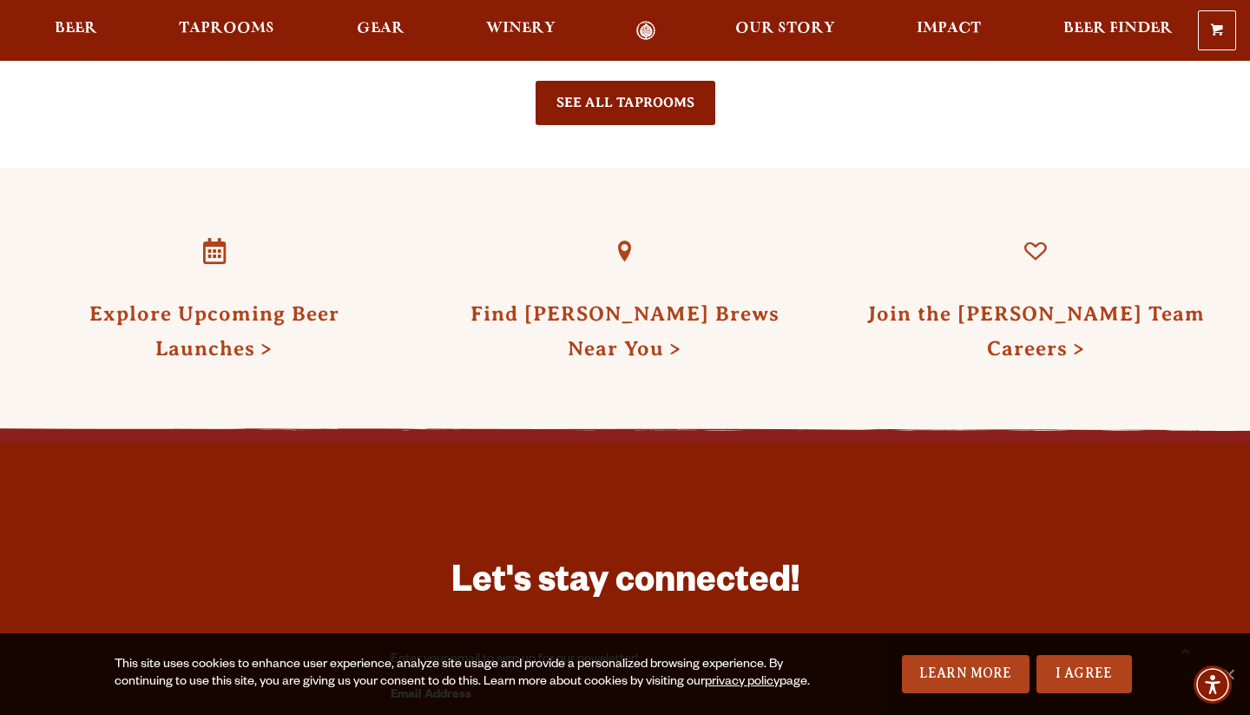
scroll to position [2331, 0]
